Goal: Task Accomplishment & Management: Use online tool/utility

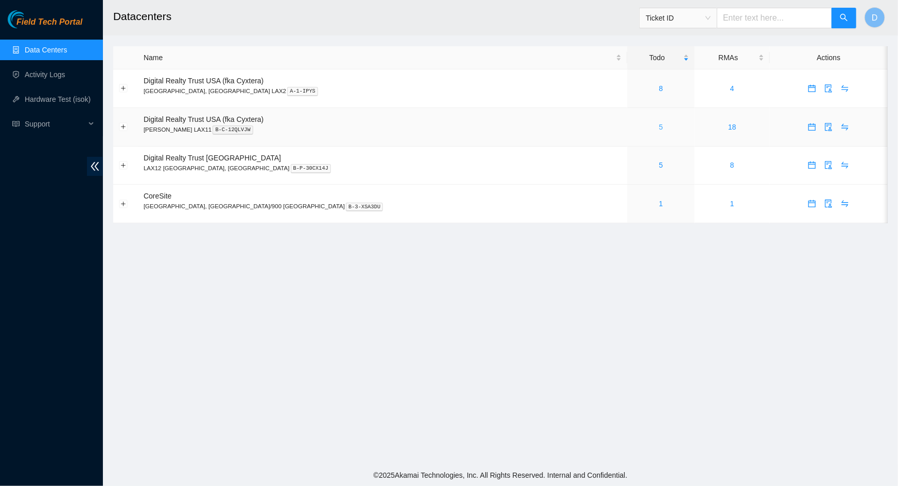
click at [659, 129] on link "5" at bounding box center [661, 127] width 4 height 8
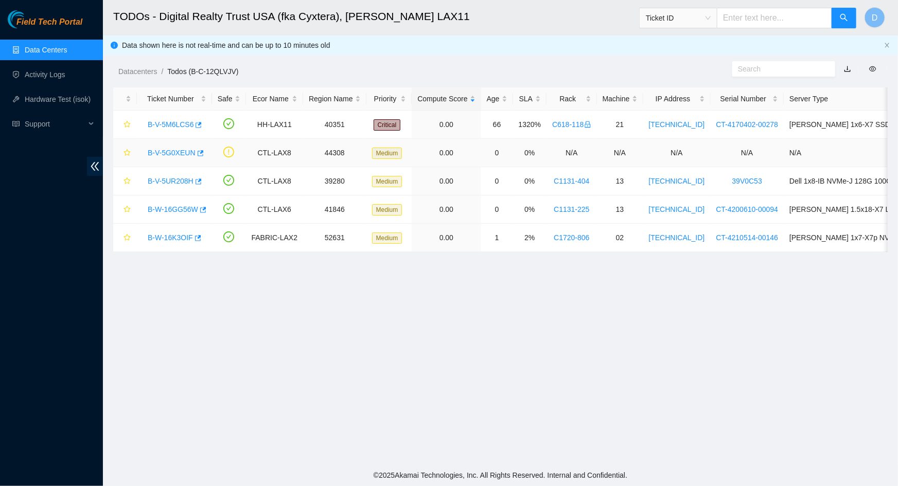
click at [179, 152] on link "B-V-5G0XEUN" at bounding box center [172, 153] width 48 height 8
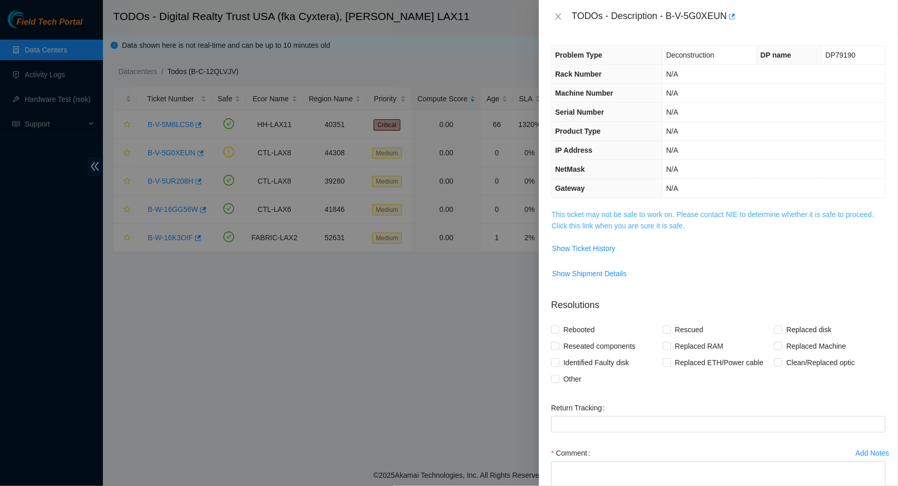
click at [622, 218] on link "This ticket may not be safe to work on. Please contact NIE to determine whether…" at bounding box center [712, 220] width 322 height 20
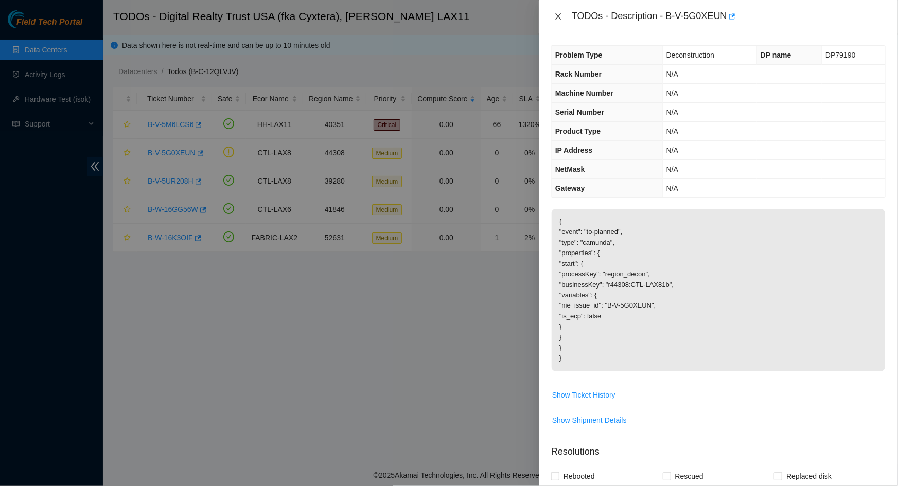
click at [552, 12] on button "Close" at bounding box center [558, 17] width 14 height 10
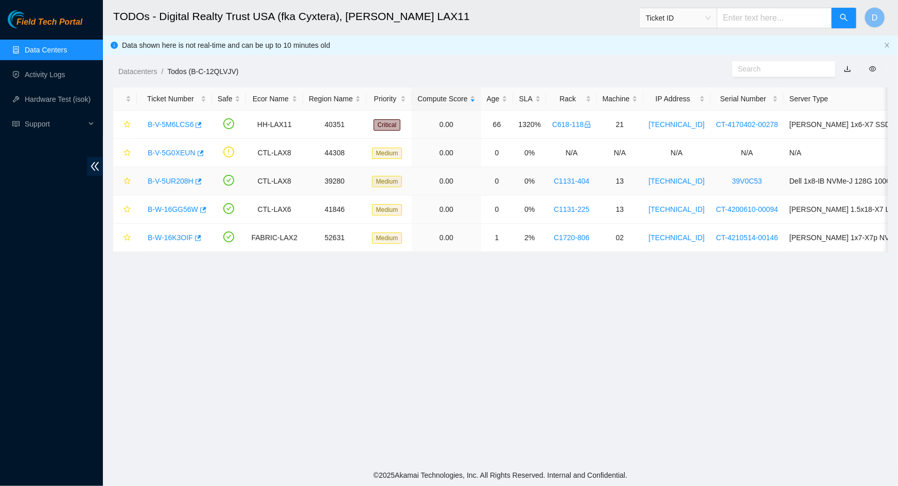
click at [173, 183] on link "B-V-5UR208H" at bounding box center [171, 181] width 46 height 8
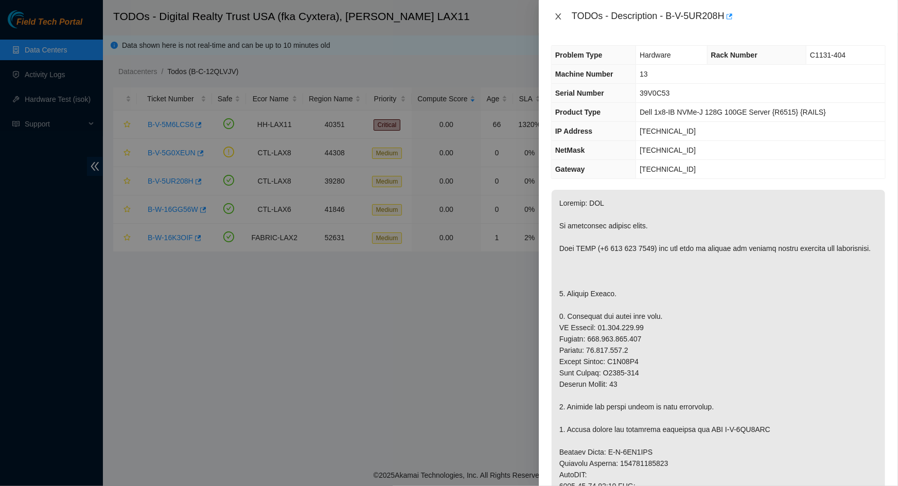
drag, startPoint x: 558, startPoint y: 16, endPoint x: 379, endPoint y: 68, distance: 186.9
click at [559, 16] on icon "close" at bounding box center [558, 16] width 6 height 6
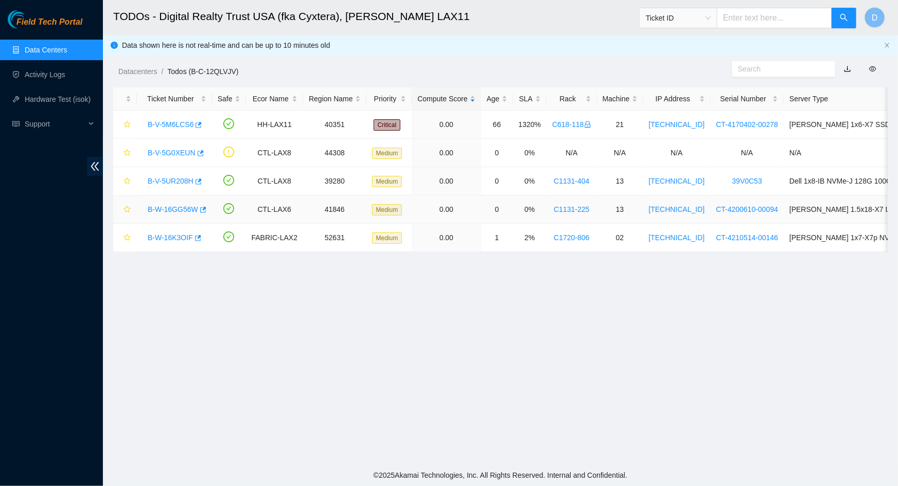
drag, startPoint x: 187, startPoint y: 207, endPoint x: 228, endPoint y: 195, distance: 42.7
click at [187, 207] on link "B-W-16GG56W" at bounding box center [173, 209] width 50 height 8
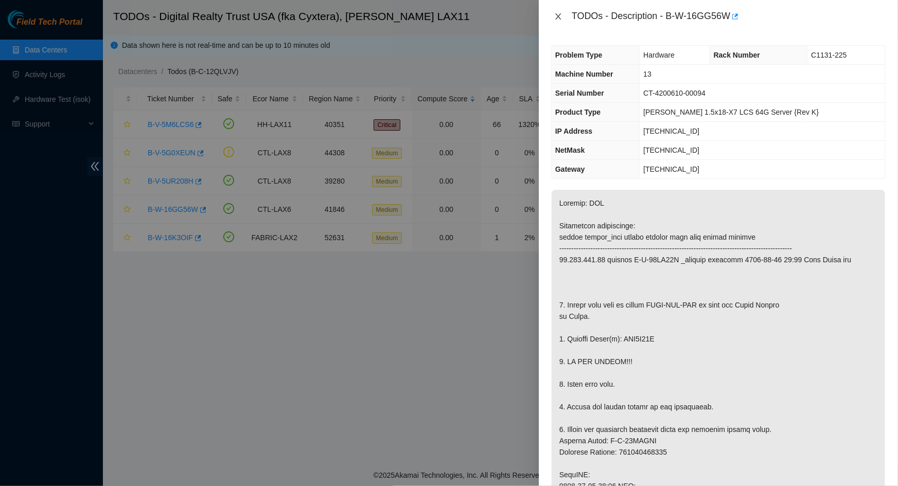
drag, startPoint x: 558, startPoint y: 18, endPoint x: 533, endPoint y: 29, distance: 27.2
click at [558, 17] on icon "close" at bounding box center [558, 16] width 8 height 8
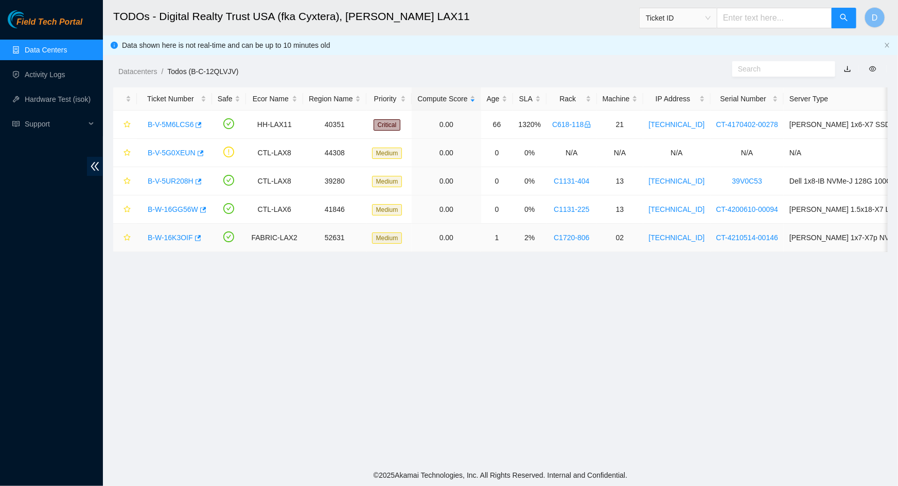
click at [171, 239] on link "B-W-16K3OIF" at bounding box center [170, 238] width 45 height 8
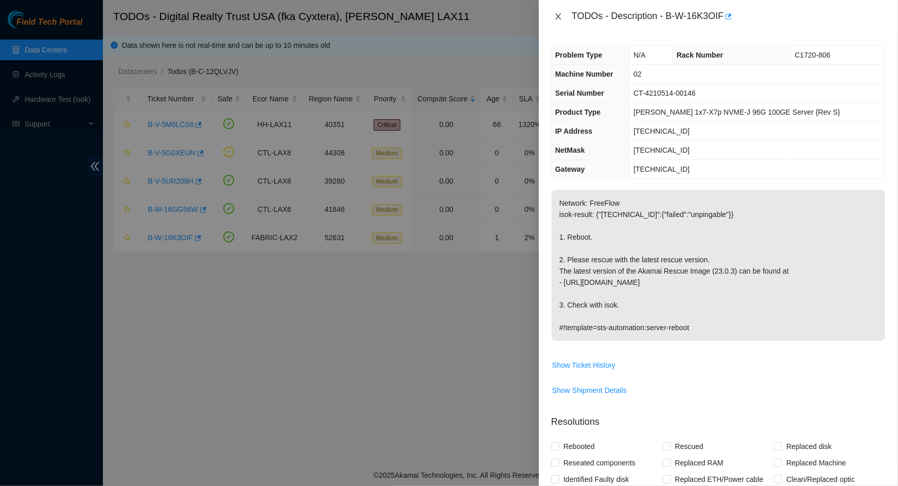
click at [556, 20] on icon "close" at bounding box center [558, 16] width 8 height 8
